Goal: Information Seeking & Learning: Find specific fact

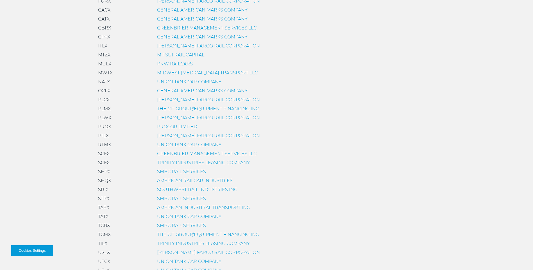
scroll to position [337, 0]
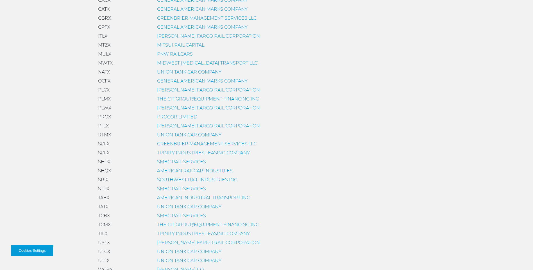
click at [170, 232] on link "TRINITY INDUSTRIES LEASING COMPANY" at bounding box center [203, 233] width 93 height 5
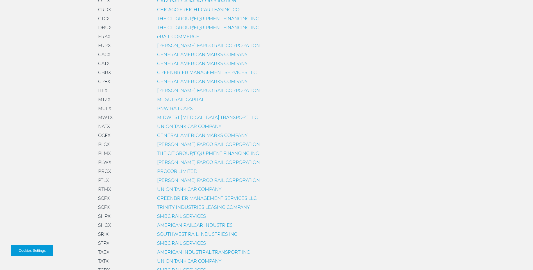
scroll to position [281, 0]
click at [171, 73] on link "GREENBRIER MANAGEMENT SERVICES LLC" at bounding box center [206, 74] width 99 height 5
click at [188, 246] on link "SMBC RAIL SERVICES" at bounding box center [181, 244] width 49 height 5
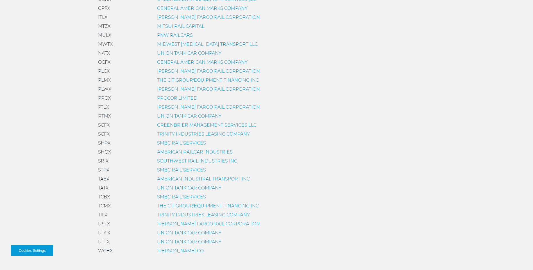
scroll to position [337, 0]
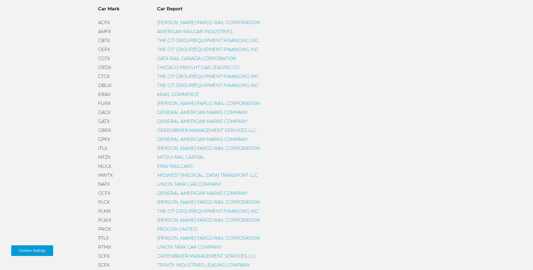
scroll to position [365, 0]
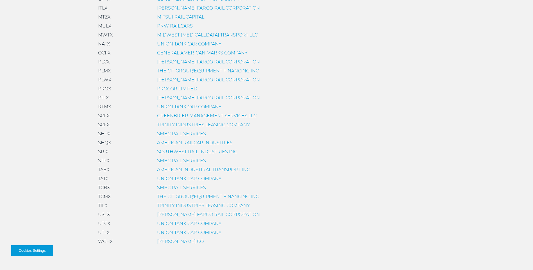
click at [178, 88] on link "PROCOR LIMITED" at bounding box center [177, 88] width 40 height 5
